Goal: Navigation & Orientation: Find specific page/section

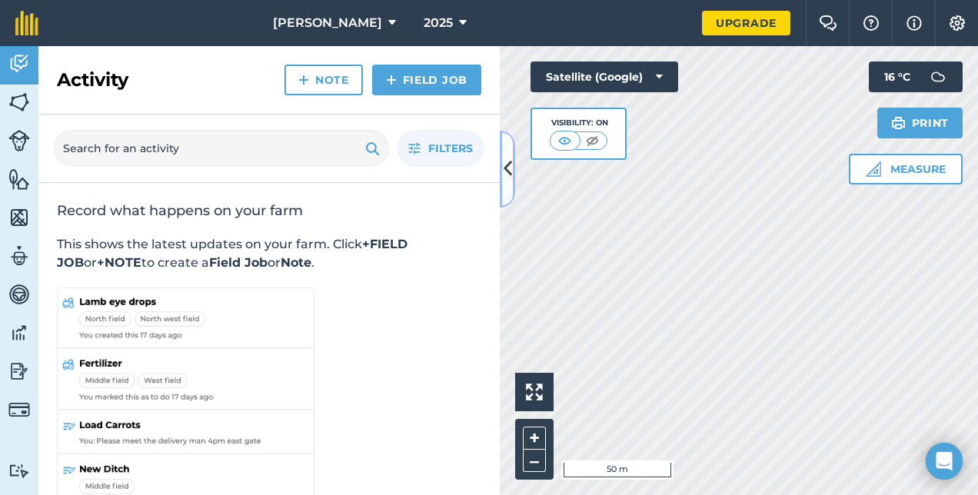
click at [511, 155] on icon at bounding box center [508, 168] width 8 height 27
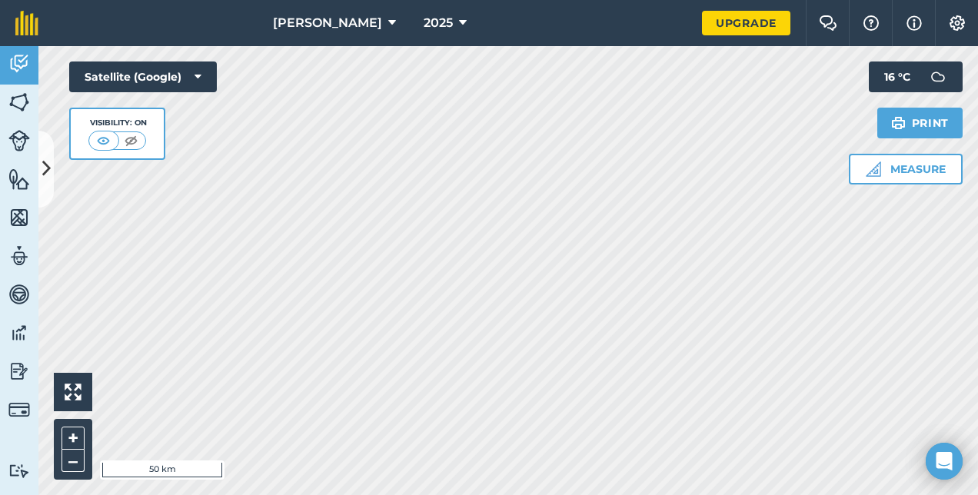
click at [400, 494] on html "[PERSON_NAME] 2025 Upgrade Farm Chat Help Info Settings Map printing is not ava…" at bounding box center [489, 247] width 978 height 495
click at [571, 494] on html "[PERSON_NAME] 2025 Upgrade Farm Chat Help Info Settings Map printing is not ava…" at bounding box center [489, 247] width 978 height 495
click at [484, 494] on html "[PERSON_NAME] 2025 Upgrade Farm Chat Help Info Settings Map printing is not ava…" at bounding box center [489, 247] width 978 height 495
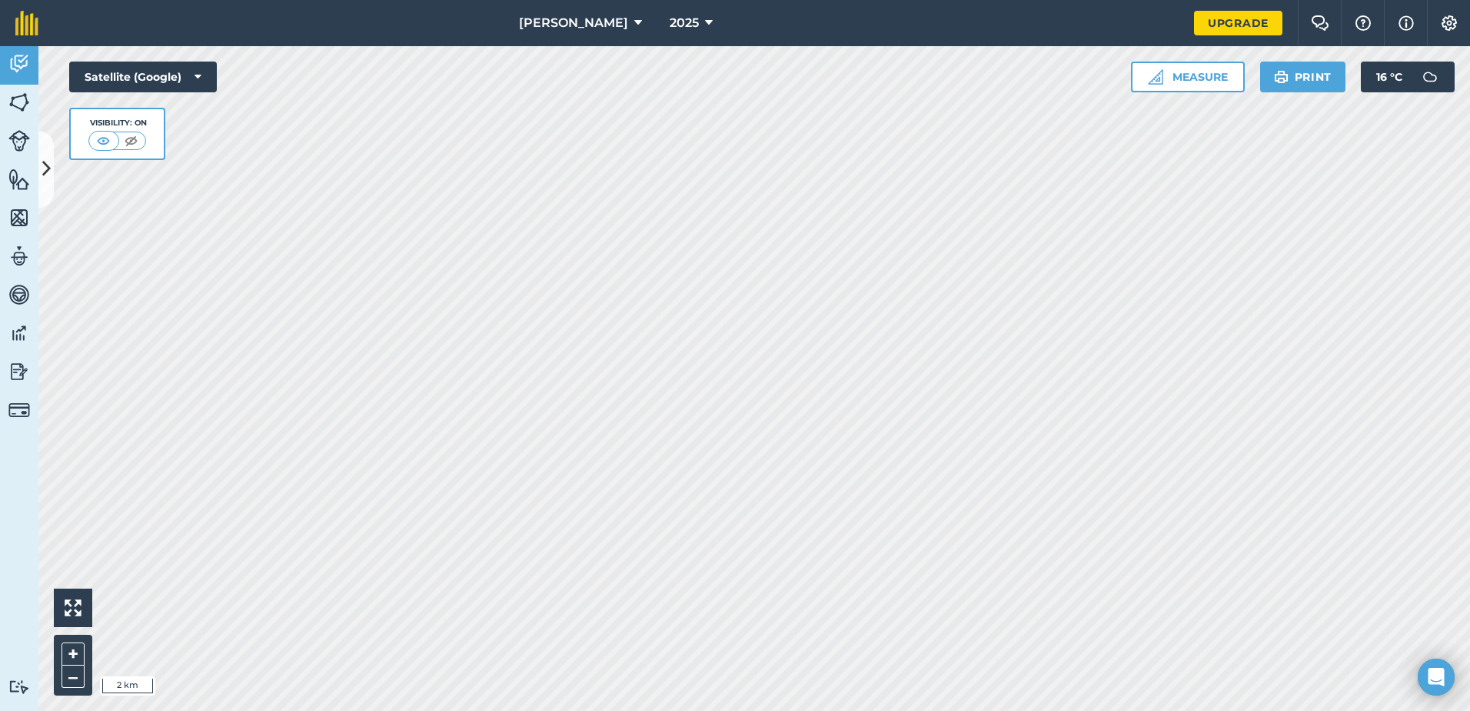
click at [0, 494] on html "[PERSON_NAME] 2025 Upgrade Farm Chat Help Info Settings Map printing is not ava…" at bounding box center [735, 355] width 1470 height 711
click at [977, 403] on html "[PERSON_NAME] 2025 Upgrade Farm Chat Help Info Settings Map printing is not ava…" at bounding box center [735, 355] width 1470 height 711
click at [21, 328] on img at bounding box center [19, 332] width 22 height 23
click at [41, 161] on button at bounding box center [45, 169] width 15 height 77
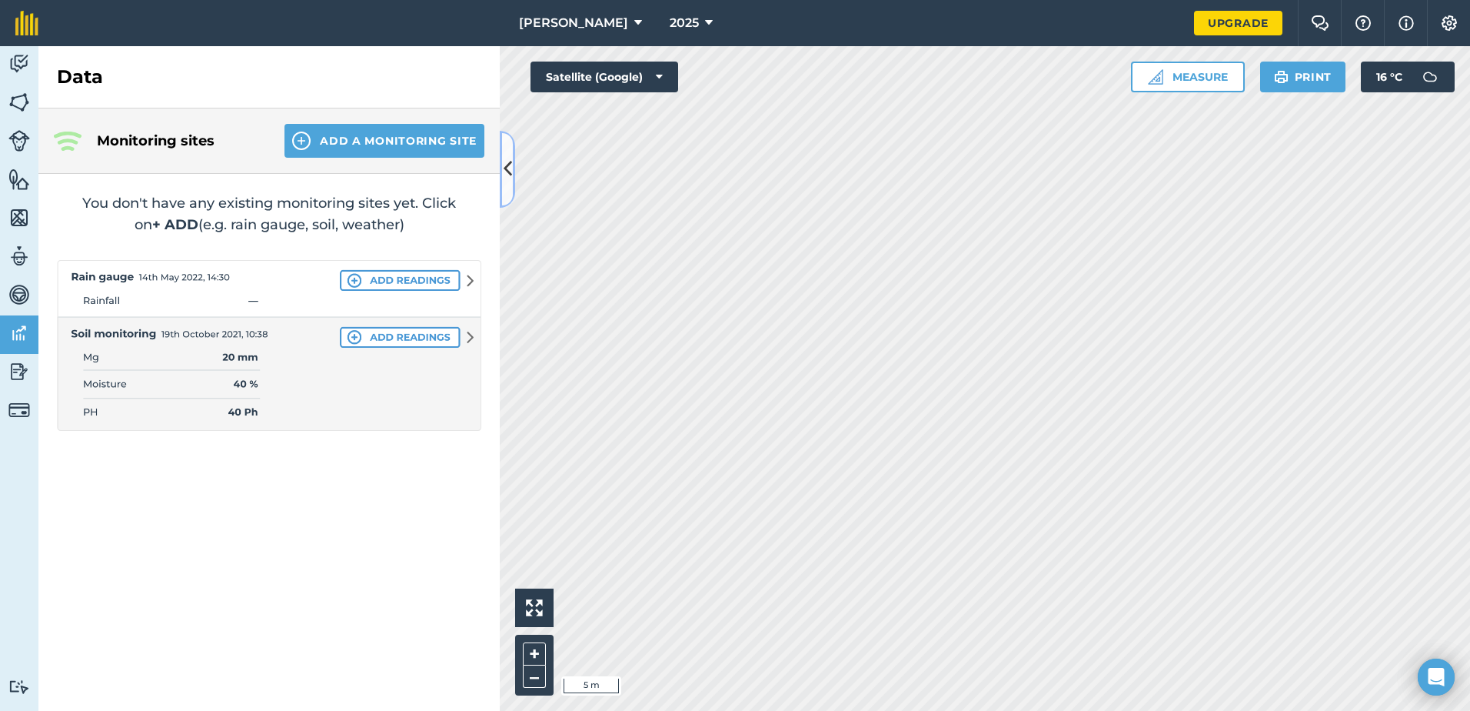
click at [504, 175] on icon at bounding box center [508, 168] width 8 height 27
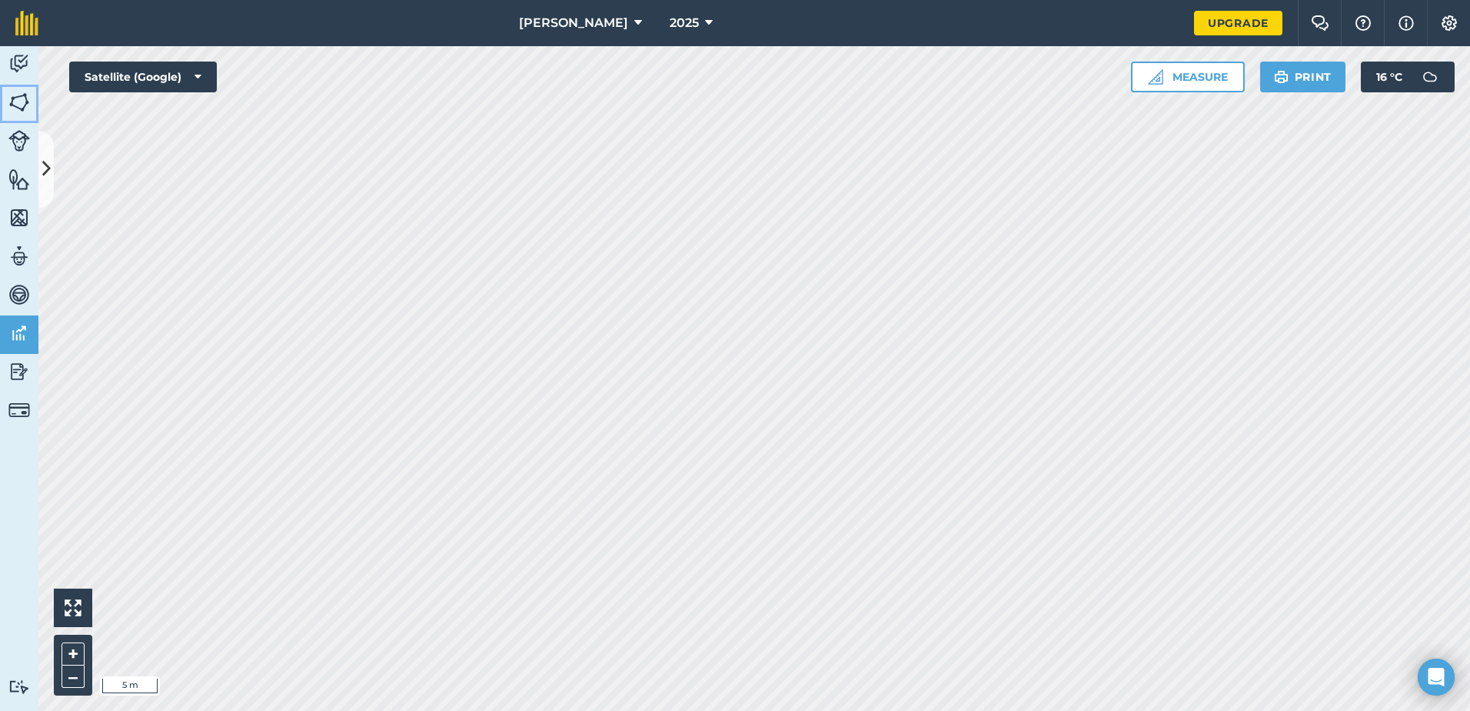
click at [16, 97] on img at bounding box center [19, 102] width 22 height 23
click at [11, 102] on img at bounding box center [19, 102] width 22 height 23
